Goal: Information Seeking & Learning: Learn about a topic

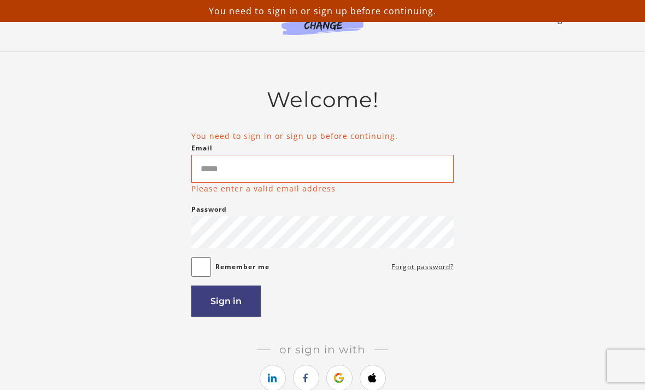
click at [339, 384] on icon "https://courses.thinkific.com/users/auth/google?ss%5Breferral%5D=&ss%5Buser_ret…" at bounding box center [339, 377] width 14 height 13
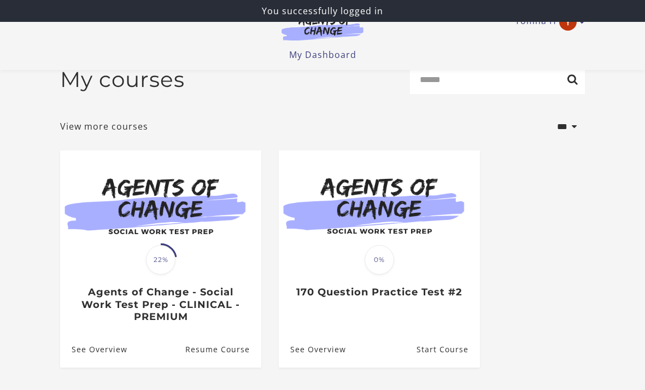
scroll to position [18, 0]
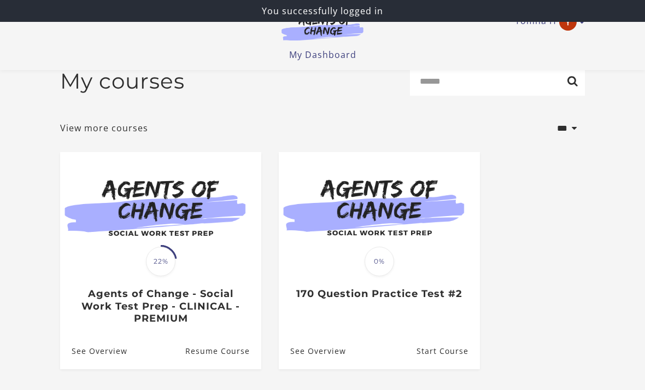
click at [184, 260] on img at bounding box center [160, 206] width 201 height 108
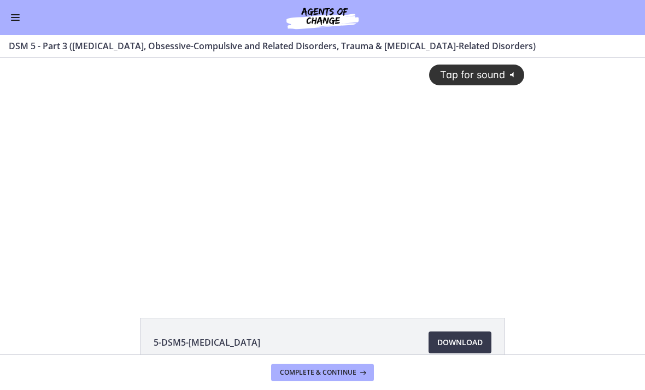
click at [484, 71] on span "Tap for sound" at bounding box center [467, 74] width 75 height 11
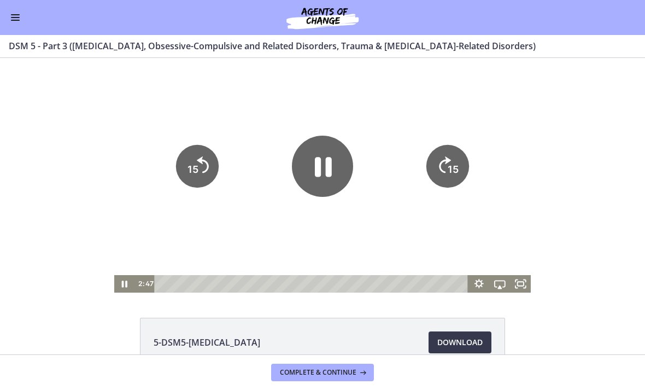
click at [328, 168] on icon "Pause" at bounding box center [323, 167] width 17 height 20
click at [318, 171] on icon "Play Video" at bounding box center [322, 166] width 17 height 24
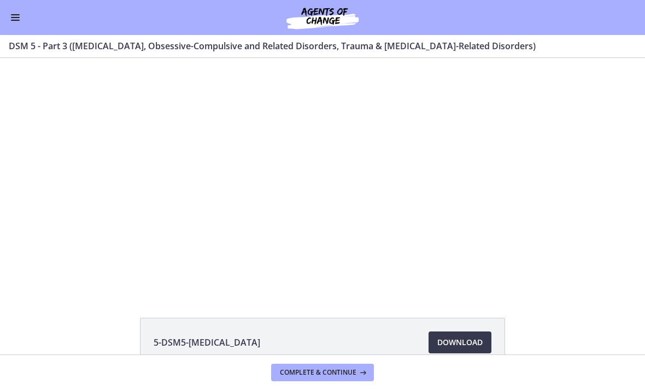
click at [293, 212] on div at bounding box center [322, 175] width 417 height 234
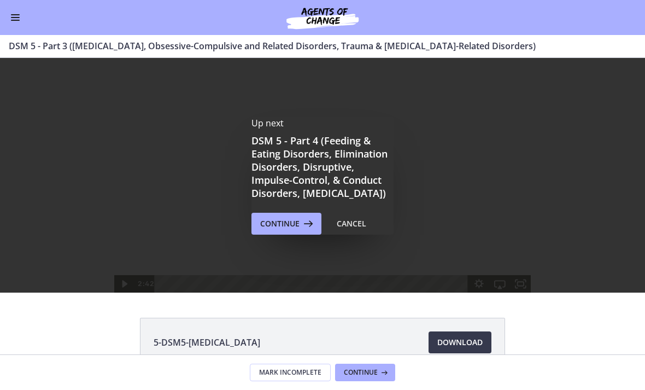
click at [280, 230] on span "Continue" at bounding box center [279, 223] width 39 height 13
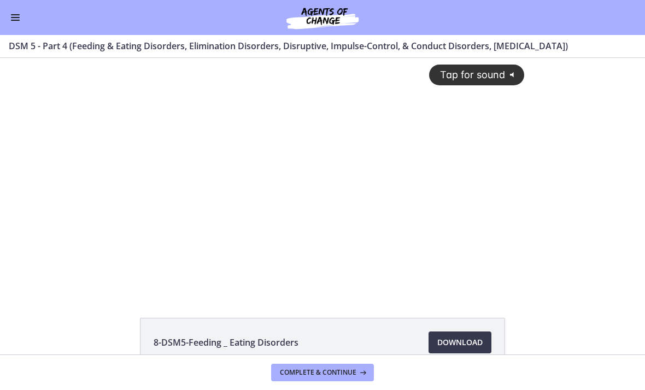
click at [497, 70] on span "Tap for sound" at bounding box center [467, 74] width 75 height 11
click at [146, 211] on div at bounding box center [322, 175] width 417 height 234
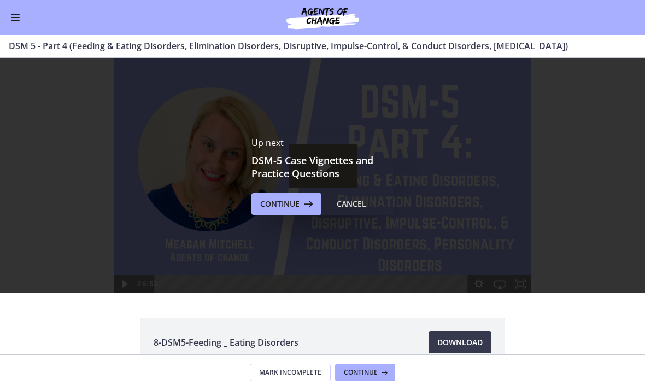
click at [285, 193] on button "Continue" at bounding box center [286, 204] width 70 height 22
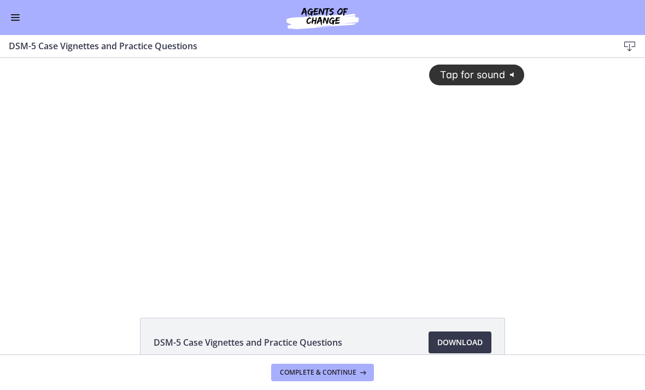
click at [465, 73] on span "Tap for sound" at bounding box center [467, 74] width 75 height 11
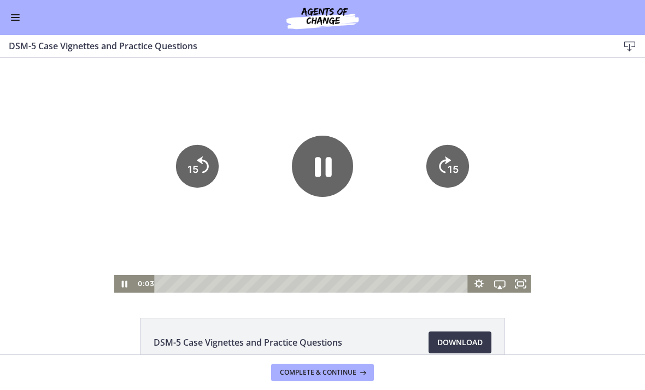
click at [207, 171] on icon "Skip back 15 seconds" at bounding box center [203, 165] width 12 height 16
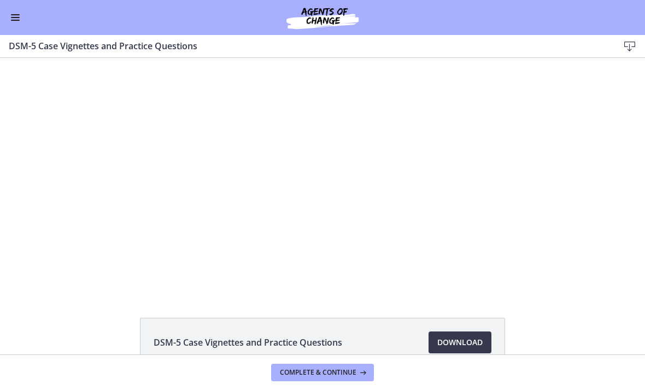
click at [334, 372] on span "Complete & continue" at bounding box center [318, 372] width 77 height 9
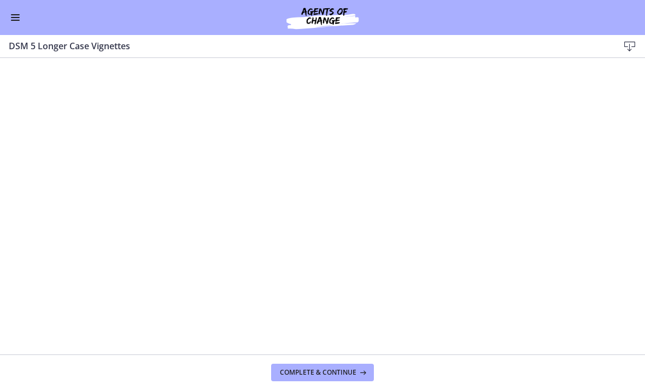
click at [15, 13] on button "Enable menu" at bounding box center [15, 17] width 13 height 13
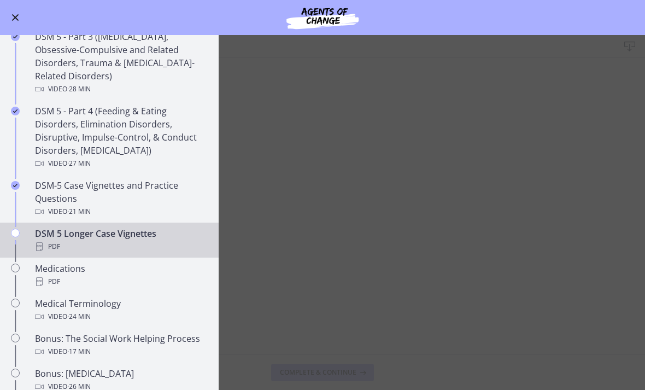
scroll to position [571, 0]
click at [92, 307] on div "Medical Terminology Video · 24 min" at bounding box center [120, 311] width 171 height 26
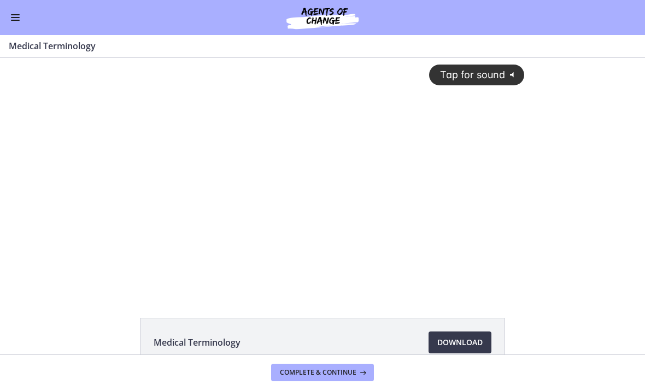
click at [493, 81] on button "Tap for sound @keyframes VOLUME_SMALL_WAVE_FLASH { 0% { opacity: 0; } 33% { opa…" at bounding box center [476, 74] width 95 height 20
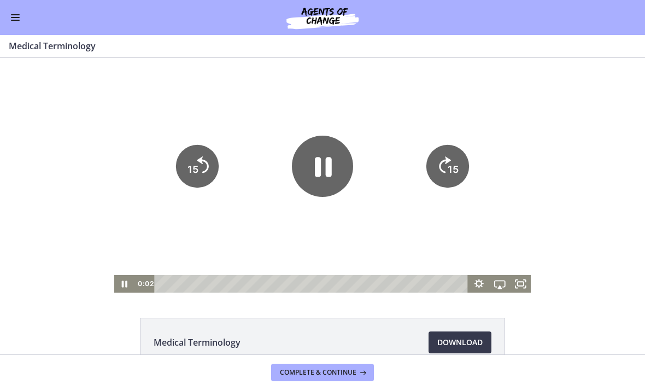
click at [212, 168] on icon "15" at bounding box center [197, 166] width 43 height 43
